Goal: Information Seeking & Learning: Learn about a topic

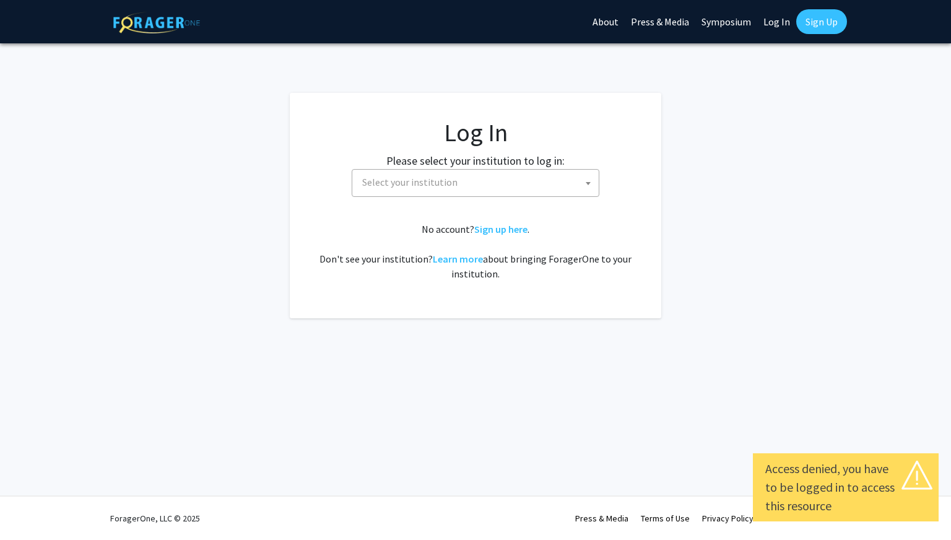
select select
click at [429, 190] on span "Select your institution" at bounding box center [478, 182] width 242 height 25
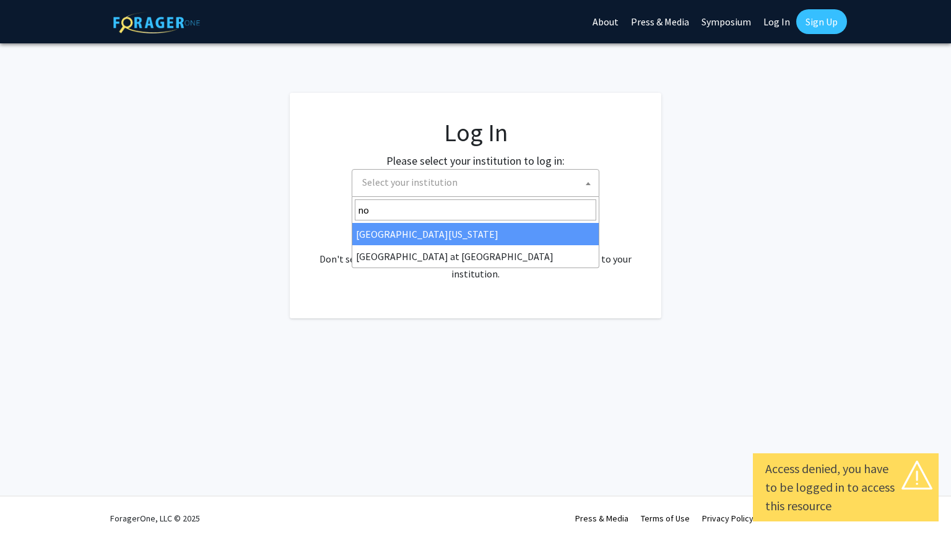
type input "no"
select select "22"
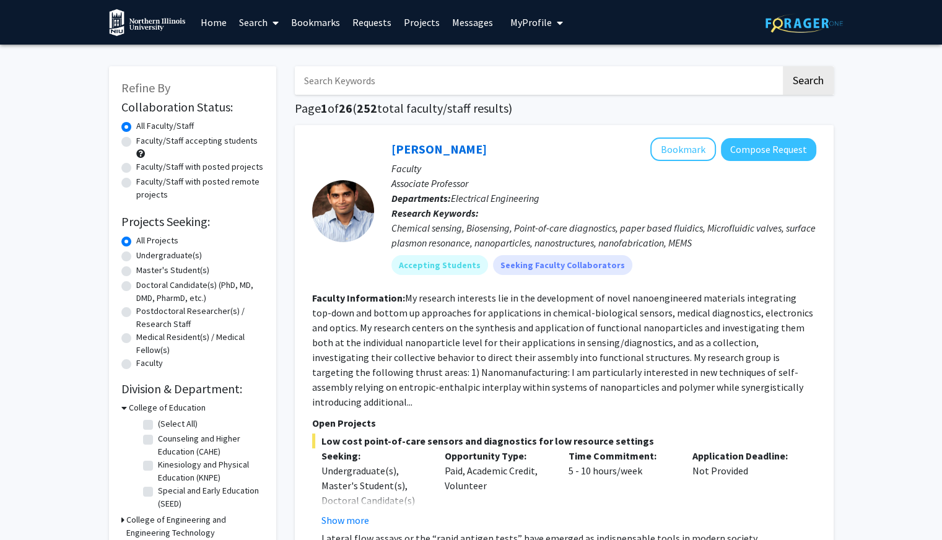
click at [136, 142] on label "Faculty/Staff accepting students" at bounding box center [196, 140] width 121 height 13
click at [136, 142] on input "Faculty/Staff accepting students" at bounding box center [140, 138] width 8 height 8
radio input "true"
click at [120, 165] on div "Refine By Collaboration Status: Collaboration Status All Faculty/Staff Collabor…" at bounding box center [192, 328] width 167 height 525
click at [136, 165] on label "Faculty/Staff with posted projects" at bounding box center [199, 166] width 127 height 13
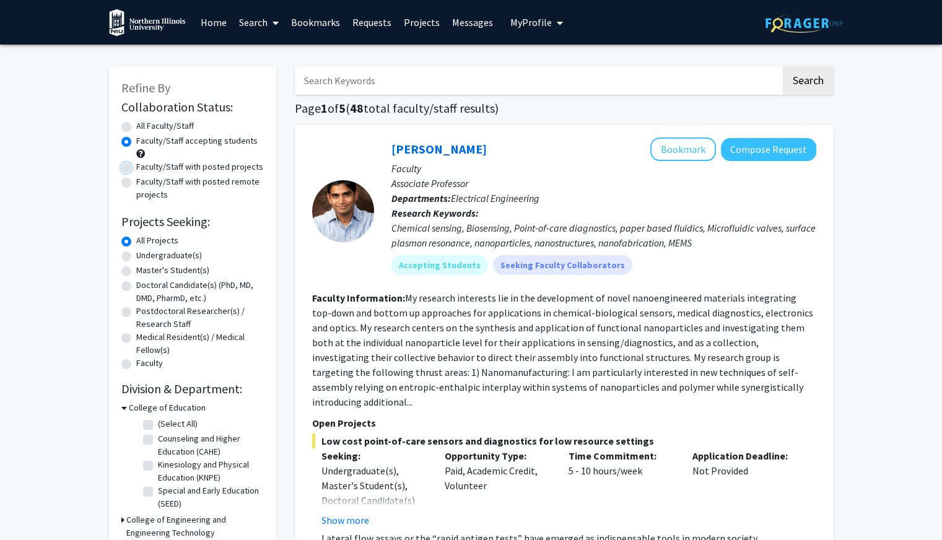
click at [136, 165] on input "Faculty/Staff with posted projects" at bounding box center [140, 164] width 8 height 8
radio input "true"
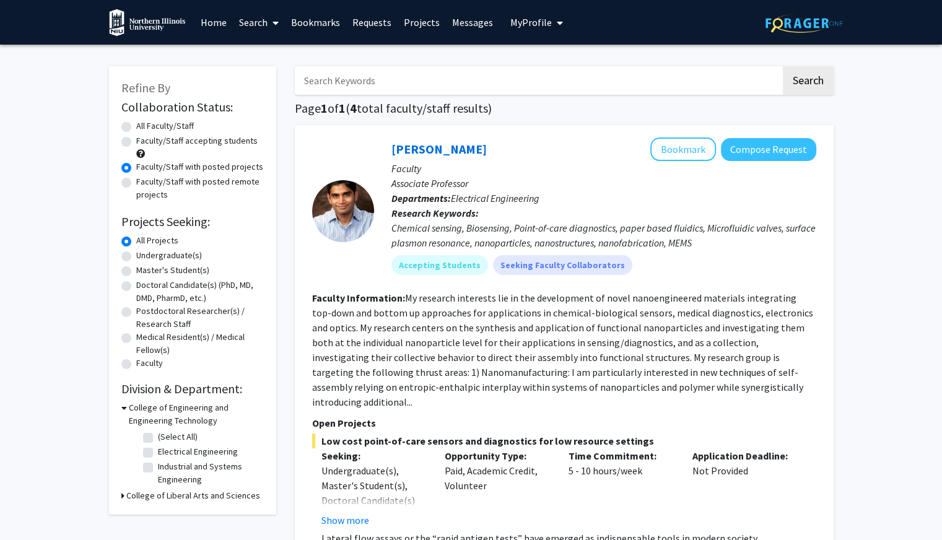
click at [136, 137] on label "Faculty/Staff accepting students" at bounding box center [196, 140] width 121 height 13
click at [136, 137] on input "Faculty/Staff accepting students" at bounding box center [140, 138] width 8 height 8
radio input "true"
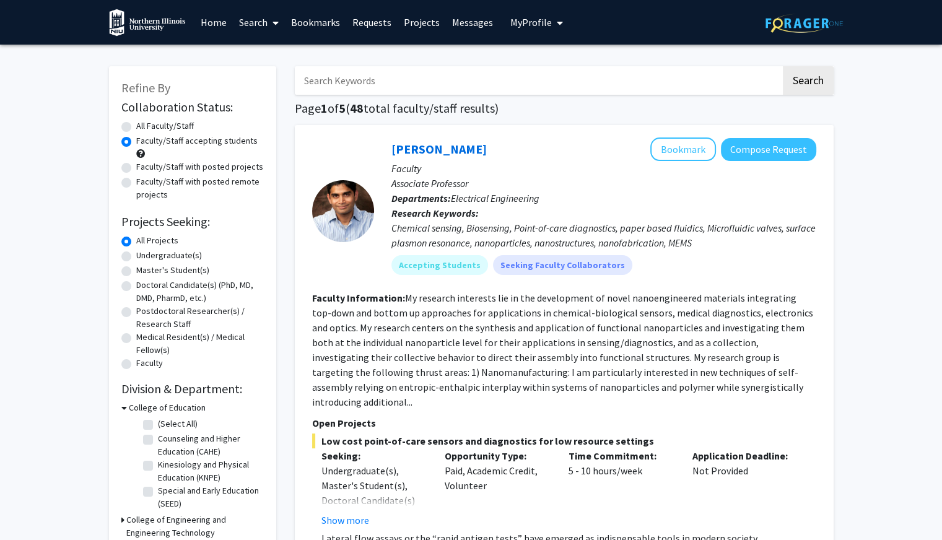
click at [136, 256] on label "Undergraduate(s)" at bounding box center [169, 255] width 66 height 13
click at [136, 256] on input "Undergraduate(s)" at bounding box center [140, 253] width 8 height 8
radio input "true"
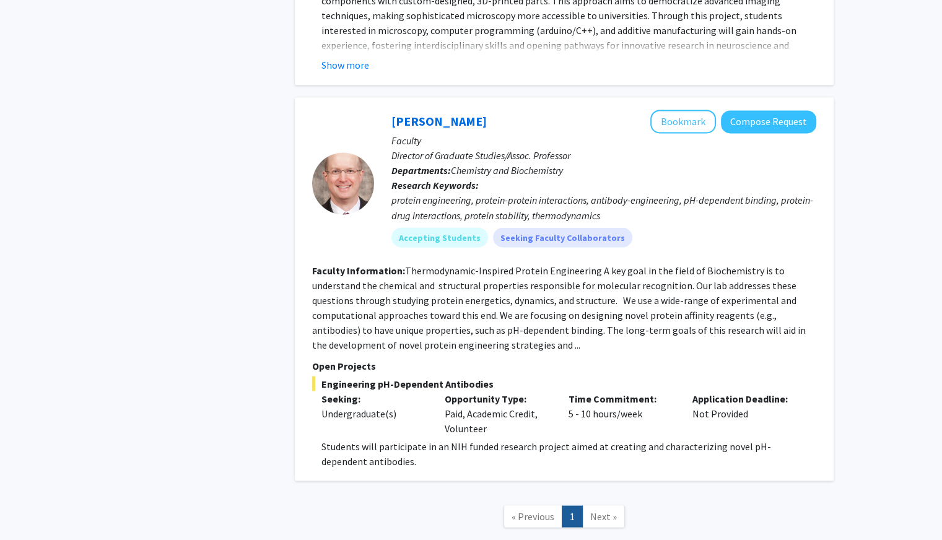
scroll to position [2205, 0]
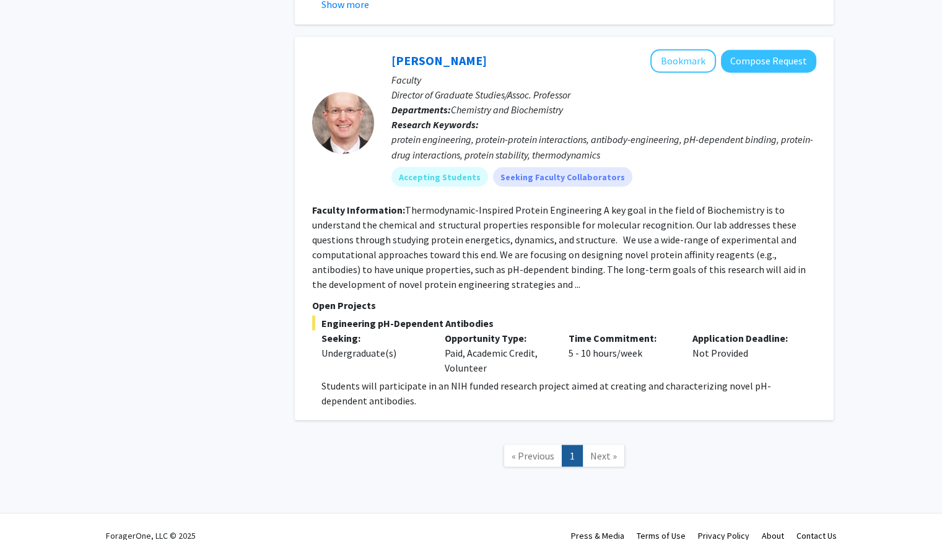
click at [602, 449] on span "Next »" at bounding box center [603, 455] width 27 height 12
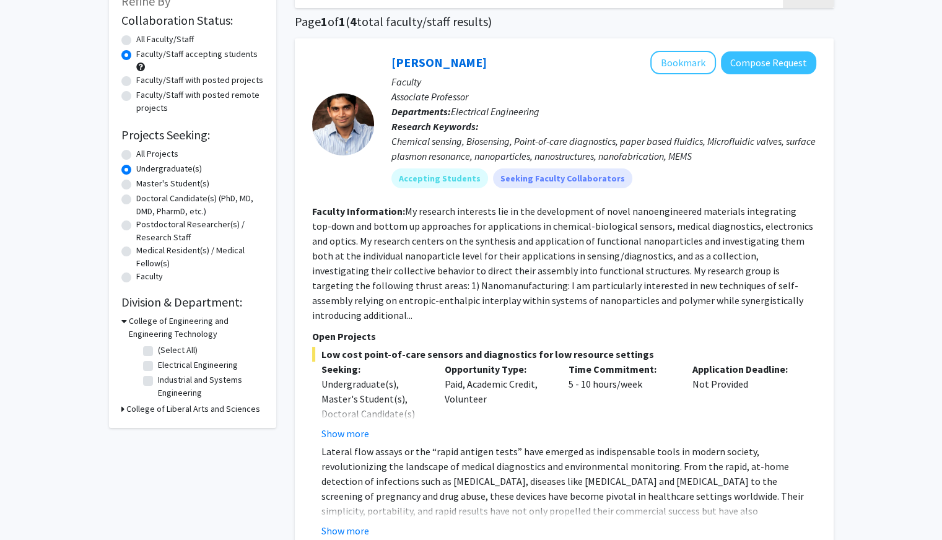
scroll to position [99, 0]
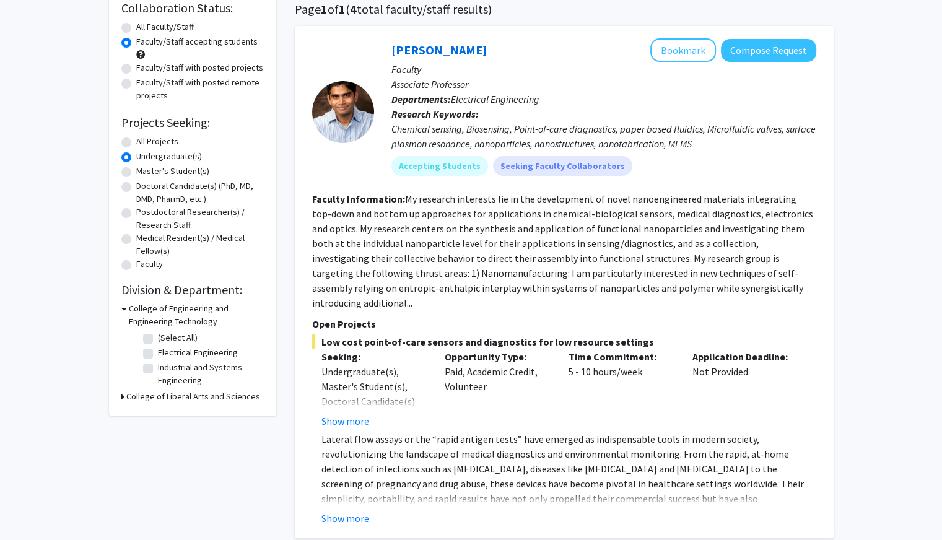
click at [136, 144] on label "All Projects" at bounding box center [157, 141] width 42 height 13
click at [136, 143] on input "All Projects" at bounding box center [140, 139] width 8 height 8
radio input "true"
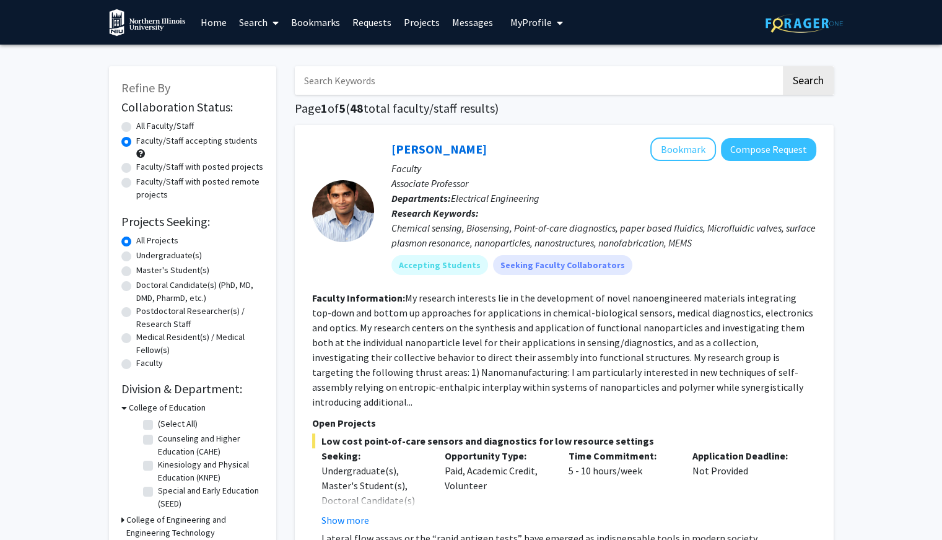
click at [136, 126] on label "All Faculty/Staff" at bounding box center [165, 126] width 58 height 13
click at [136, 126] on input "All Faculty/Staff" at bounding box center [140, 124] width 8 height 8
radio input "true"
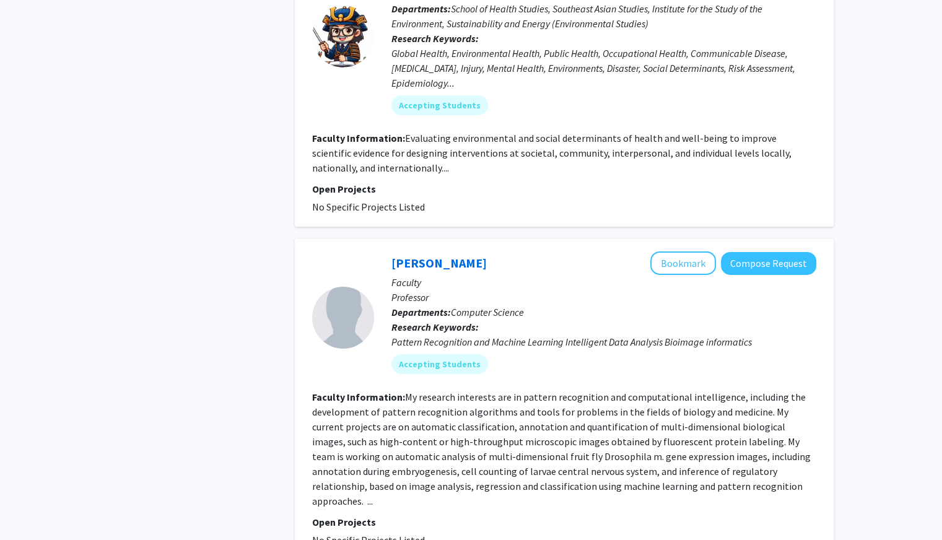
scroll to position [4141, 0]
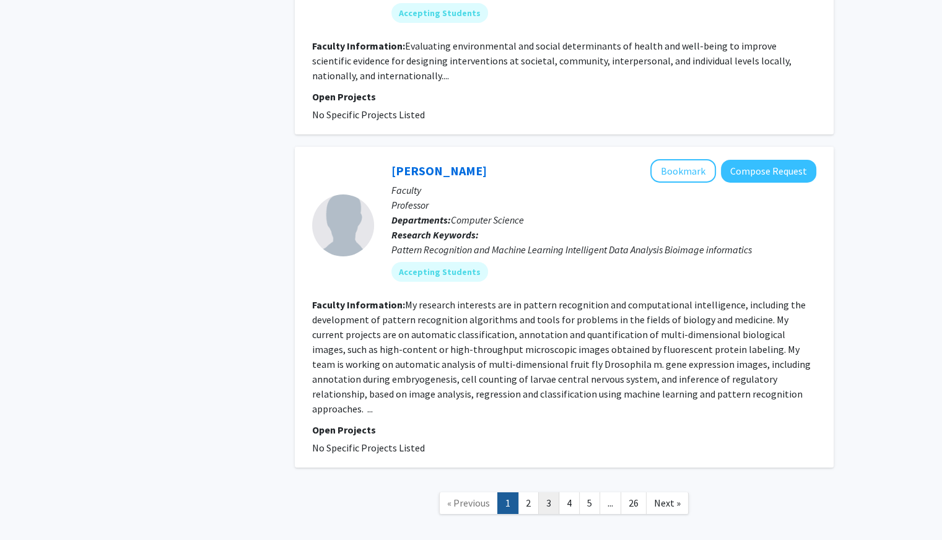
click at [539, 492] on link "3" at bounding box center [548, 503] width 21 height 22
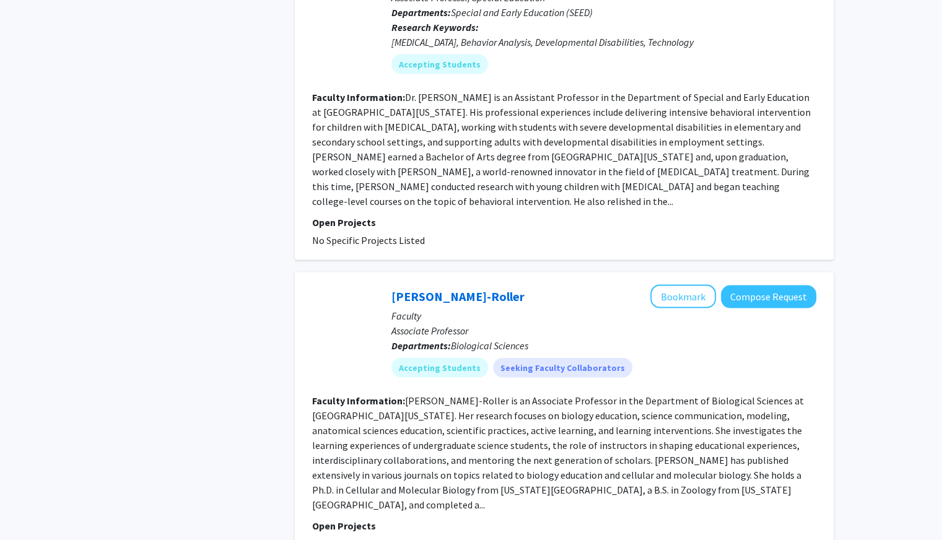
scroll to position [2635, 0]
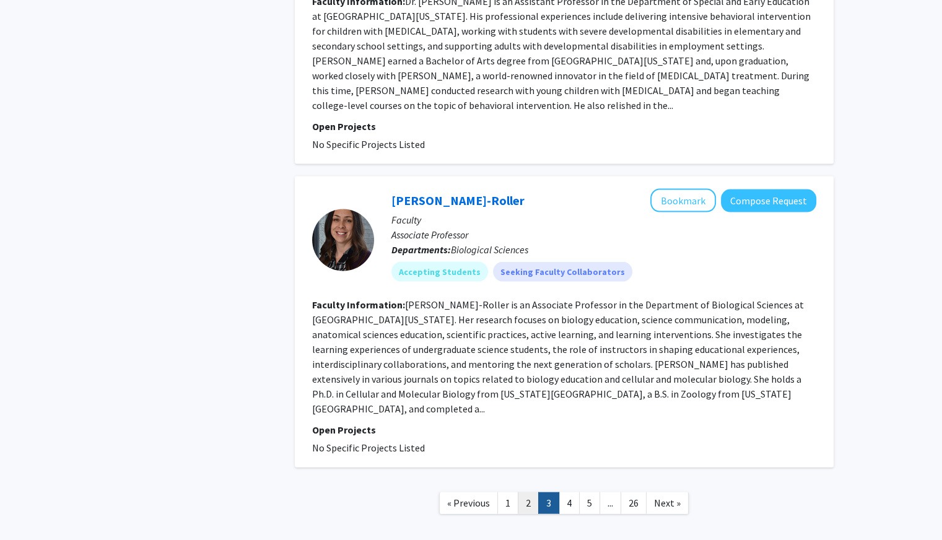
click at [530, 492] on link "2" at bounding box center [528, 503] width 21 height 22
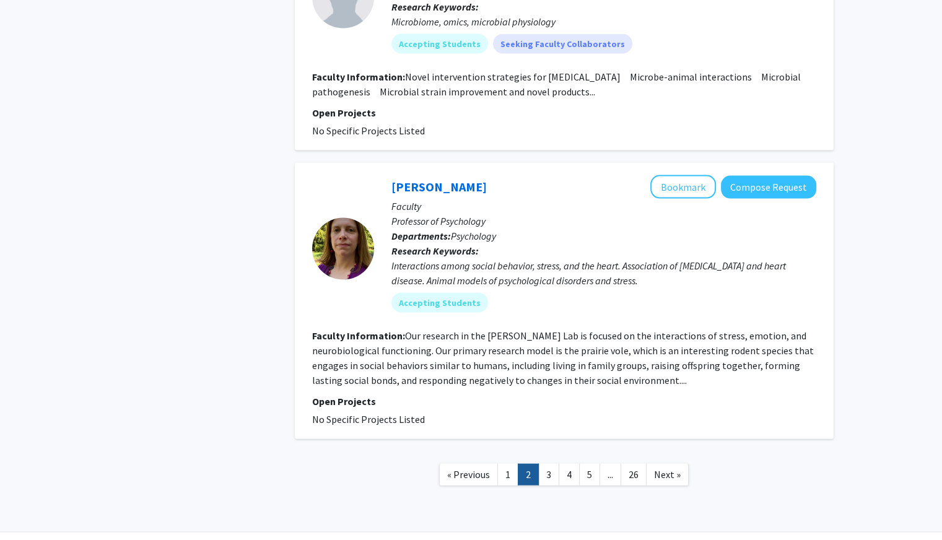
scroll to position [2591, 0]
click at [567, 463] on link "4" at bounding box center [569, 474] width 21 height 22
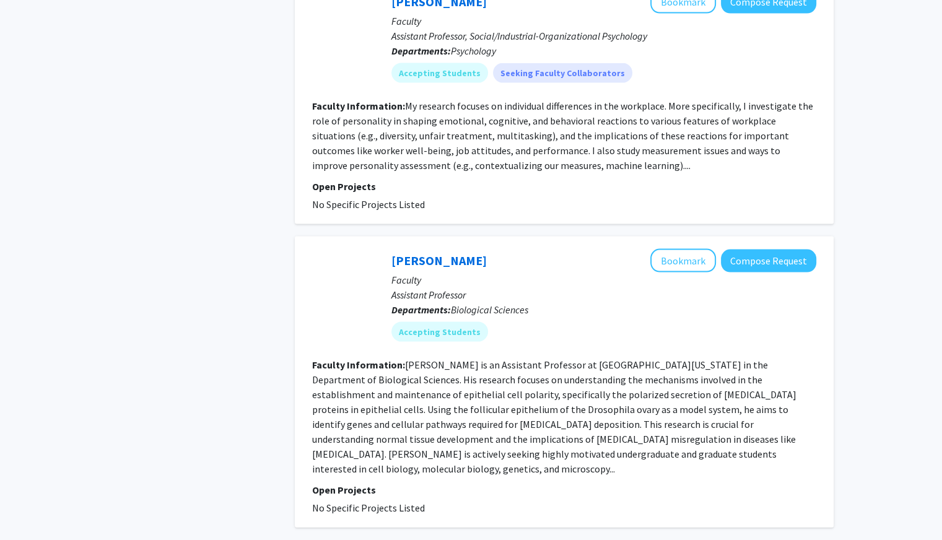
scroll to position [2591, 0]
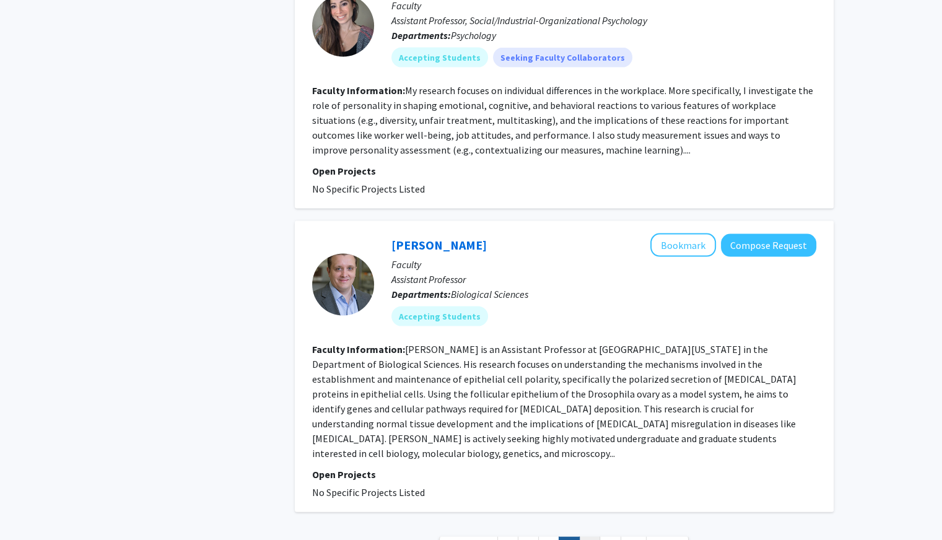
click at [589, 537] on link "5" at bounding box center [589, 548] width 21 height 22
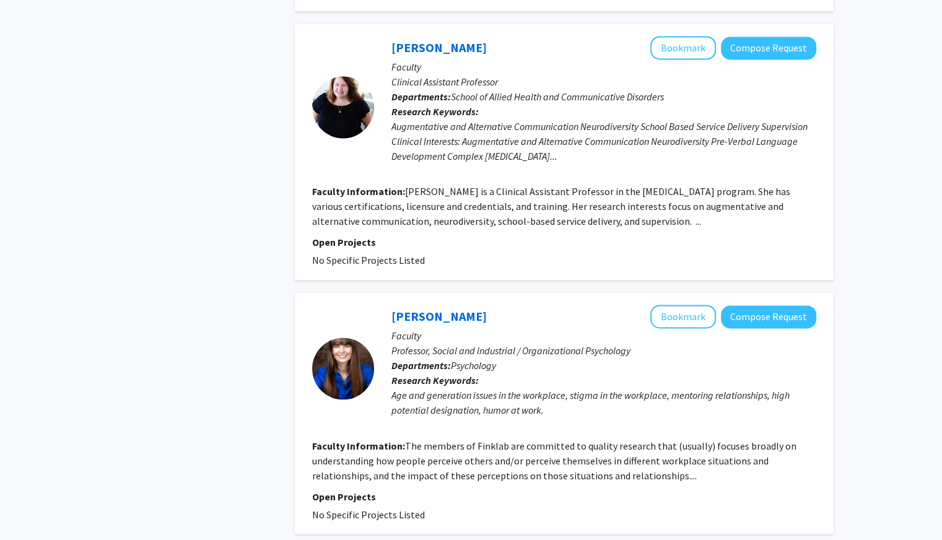
scroll to position [2031, 0]
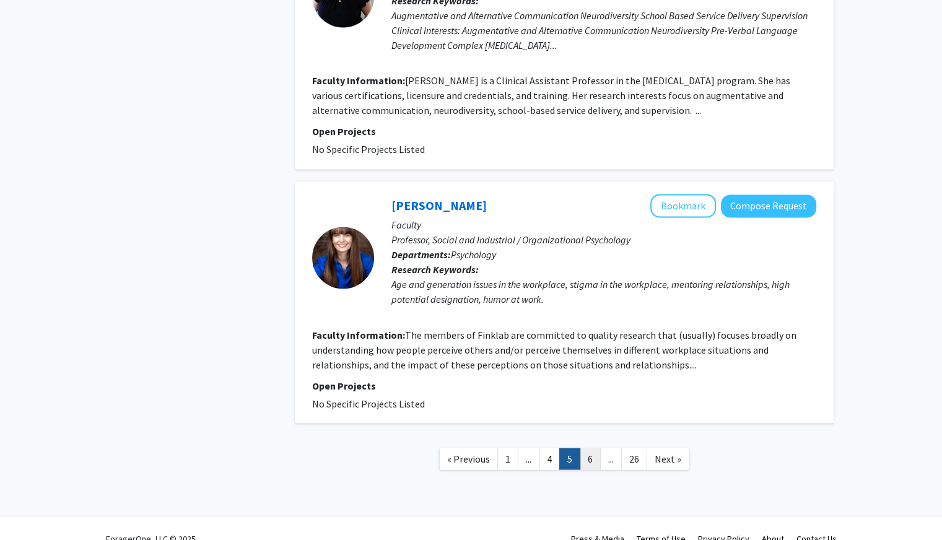
click at [587, 448] on link "6" at bounding box center [590, 459] width 21 height 22
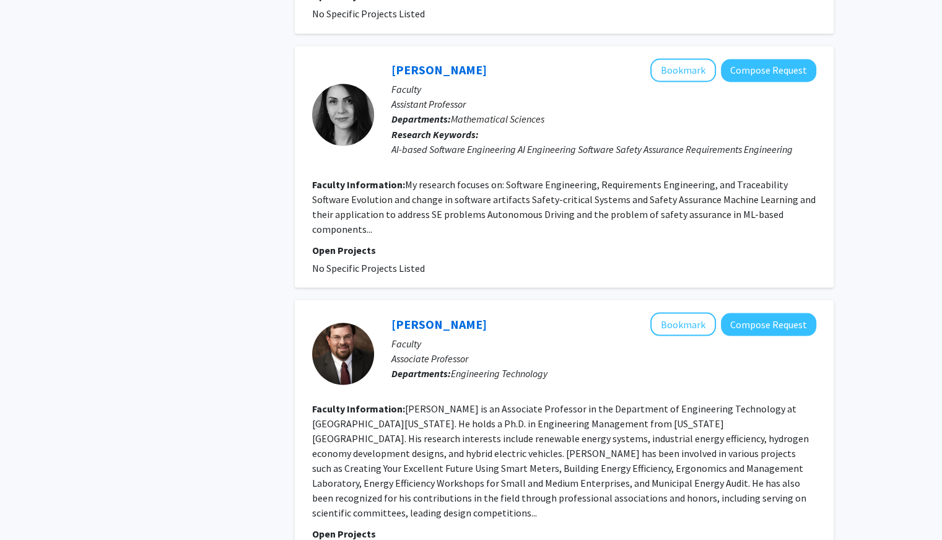
scroll to position [2333, 0]
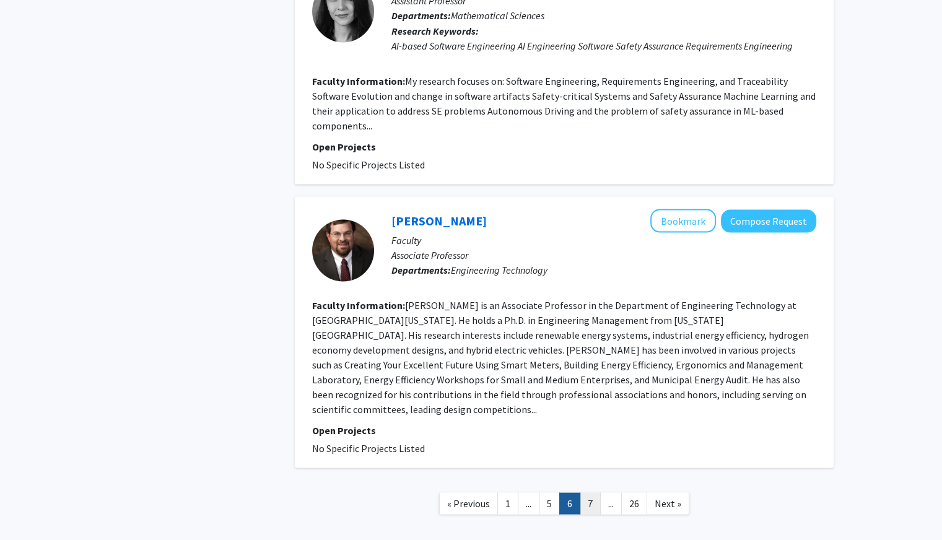
click at [591, 492] on link "7" at bounding box center [590, 503] width 21 height 22
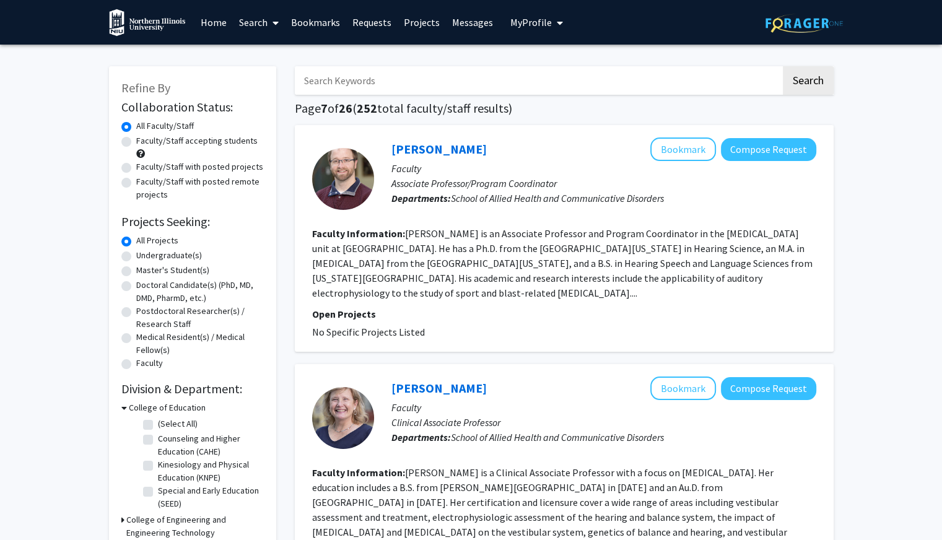
click at [398, 18] on link "Projects" at bounding box center [422, 22] width 48 height 43
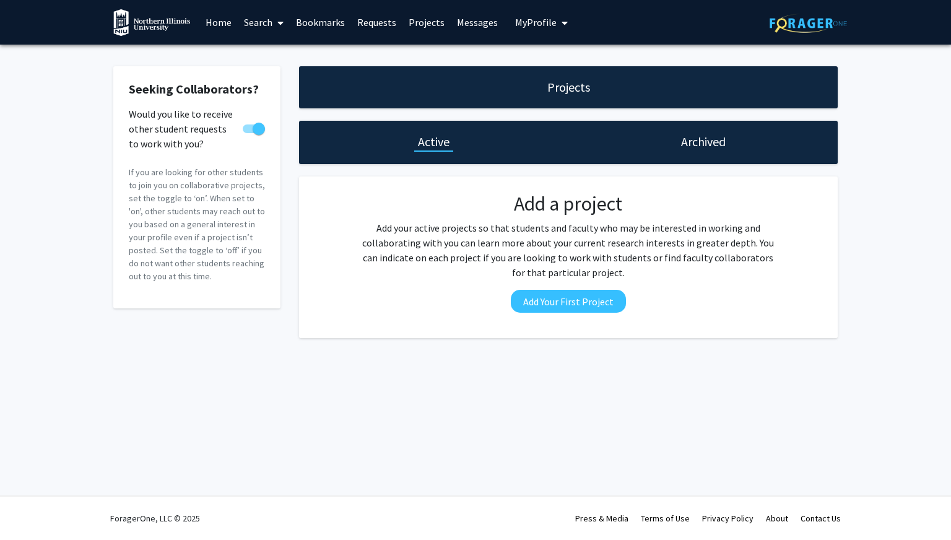
click at [375, 25] on link "Requests" at bounding box center [376, 22] width 51 height 43
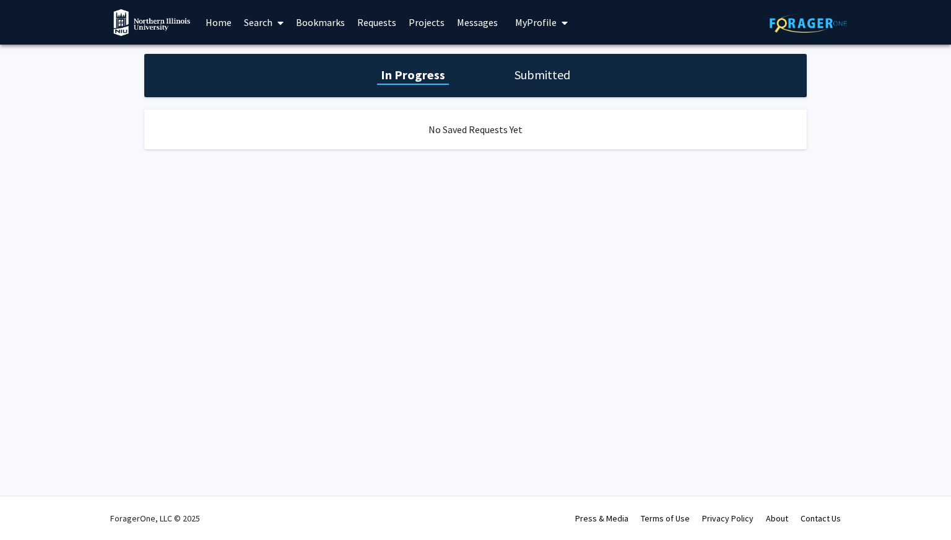
click at [300, 20] on link "Bookmarks" at bounding box center [320, 22] width 61 height 43
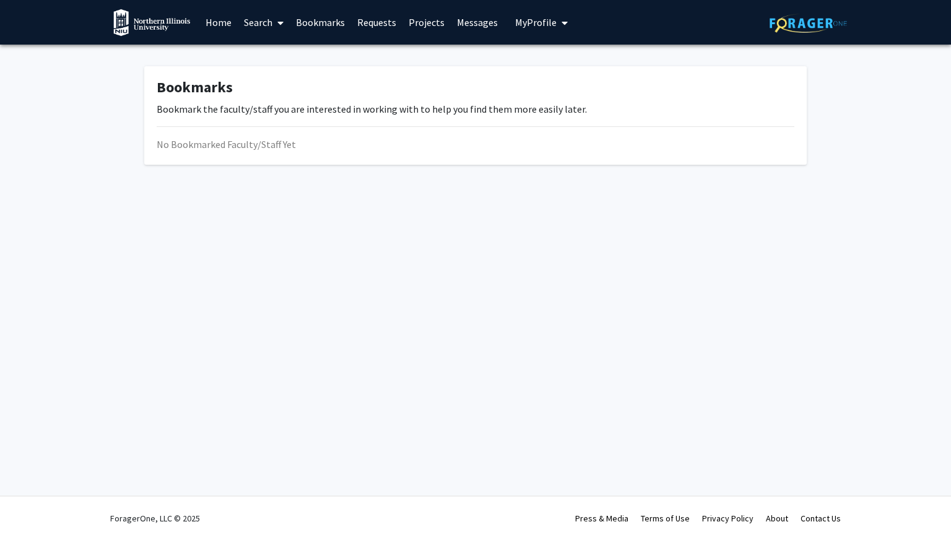
click at [266, 27] on link "Search" at bounding box center [264, 22] width 52 height 43
click at [225, 26] on link "Home" at bounding box center [218, 22] width 38 height 43
